Goal: Task Accomplishment & Management: Manage account settings

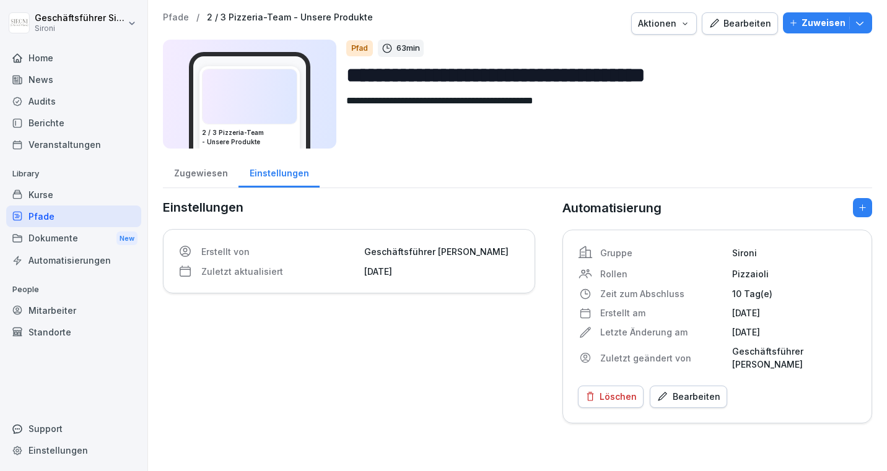
click at [42, 198] on div "Kurse" at bounding box center [73, 195] width 135 height 22
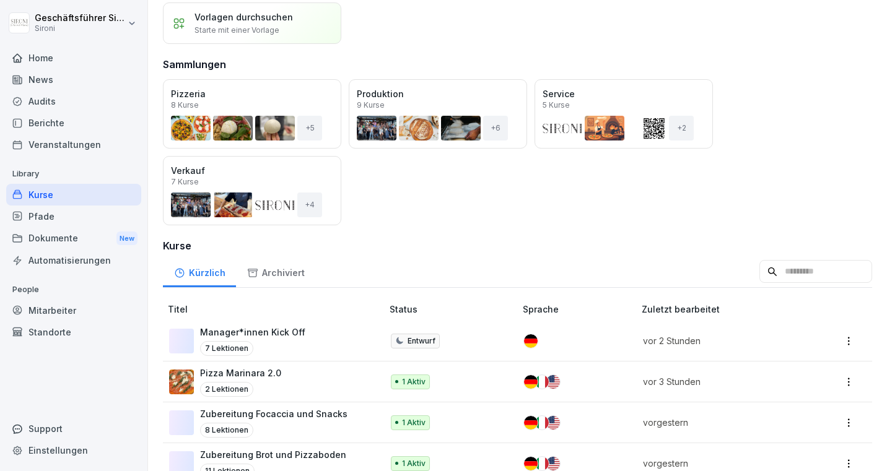
scroll to position [93, 0]
click at [265, 330] on p "Manager*innen Kick Off" at bounding box center [252, 331] width 105 height 13
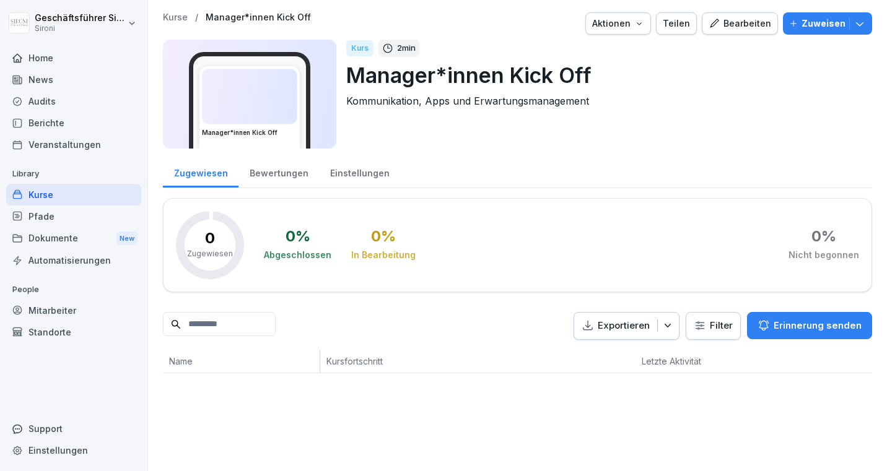
click at [744, 22] on div "Bearbeiten" at bounding box center [740, 24] width 63 height 14
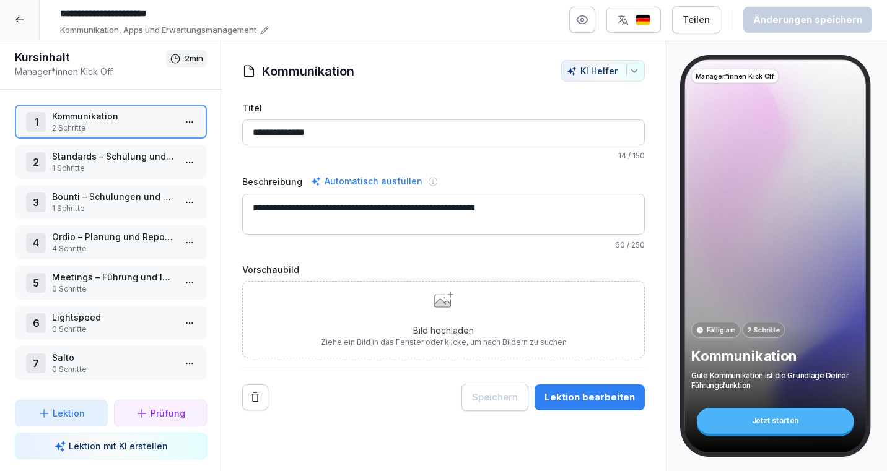
click at [119, 172] on p "1 Schritte" at bounding box center [113, 168] width 123 height 11
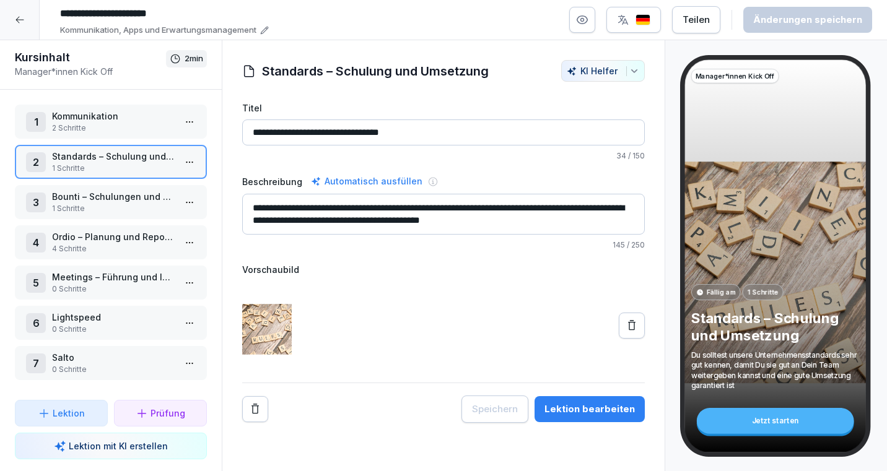
click at [98, 199] on p "Bounti – Schulungen und Überblick über Wissenstand" at bounding box center [113, 196] width 123 height 13
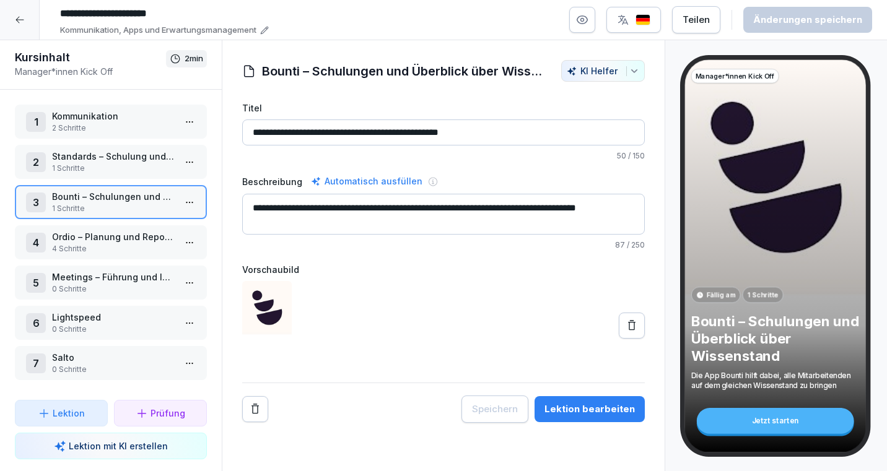
click at [22, 16] on icon at bounding box center [20, 20] width 10 height 10
